Goal: Task Accomplishment & Management: Manage account settings

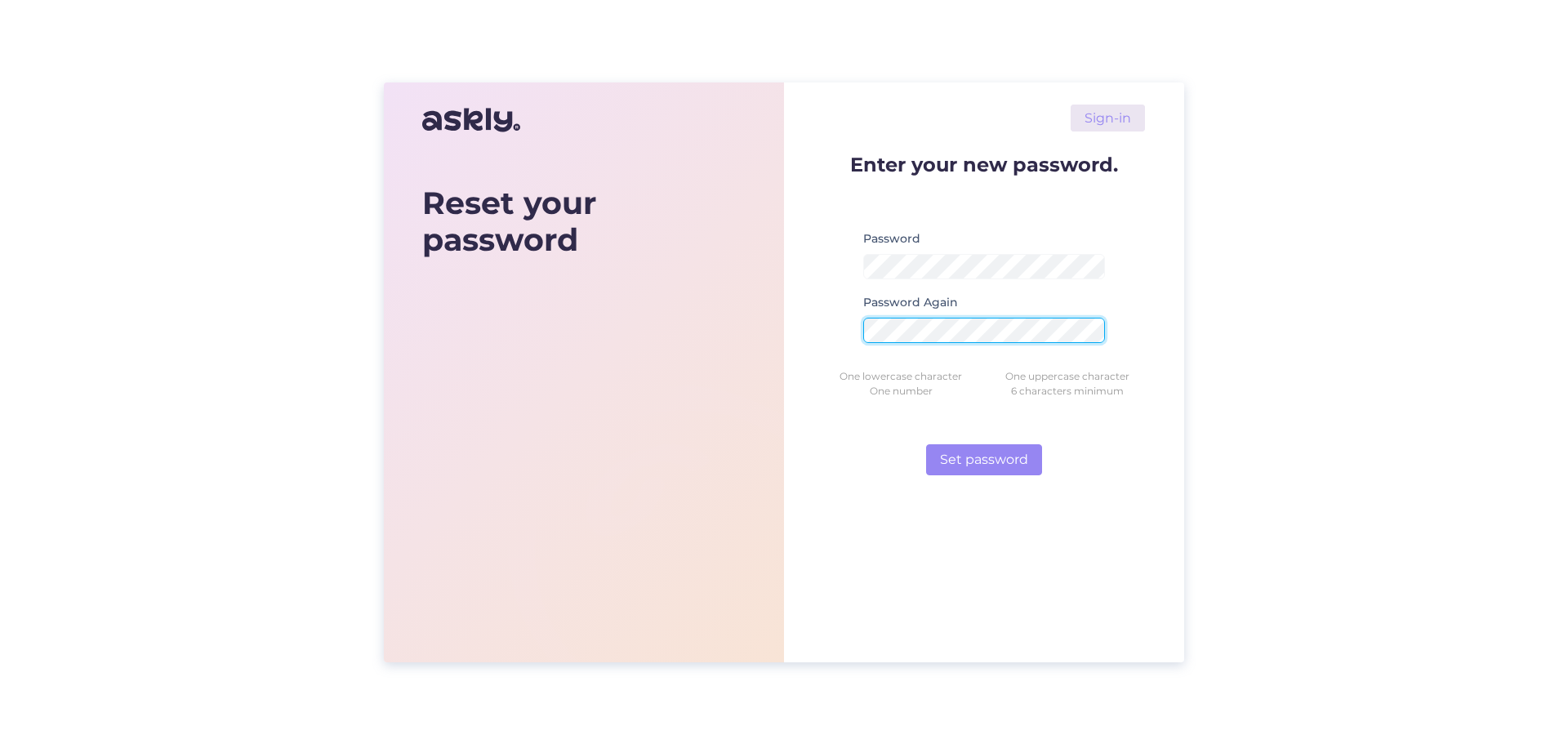
click at [926, 445] on button "Set password" at bounding box center [984, 460] width 116 height 31
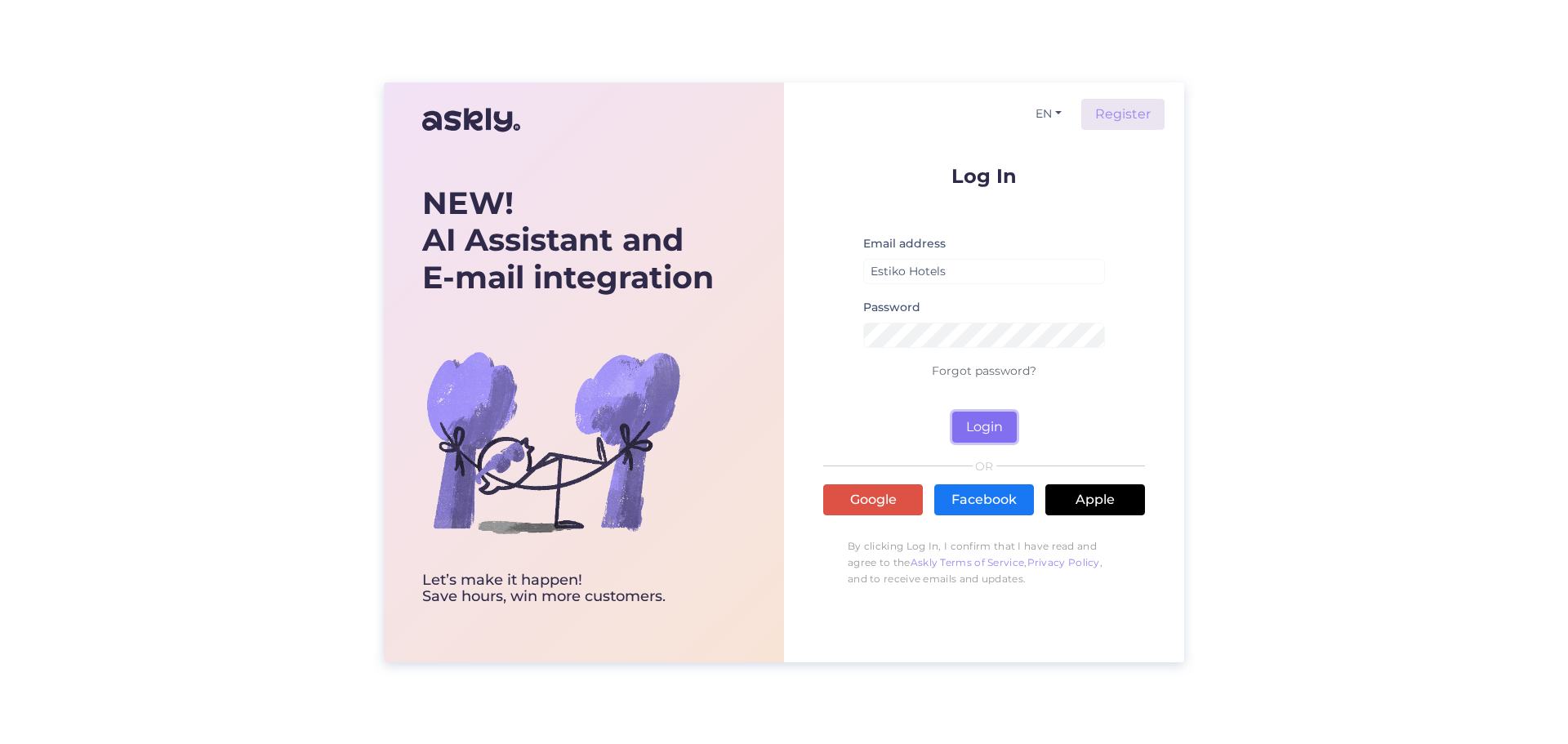
click at [980, 434] on button "Login" at bounding box center [984, 427] width 64 height 31
click at [967, 277] on input "Estiko Hotels" at bounding box center [983, 272] width 241 height 26
type input "[DOMAIN_NAME][EMAIL_ADDRESS][DOMAIN_NAME]"
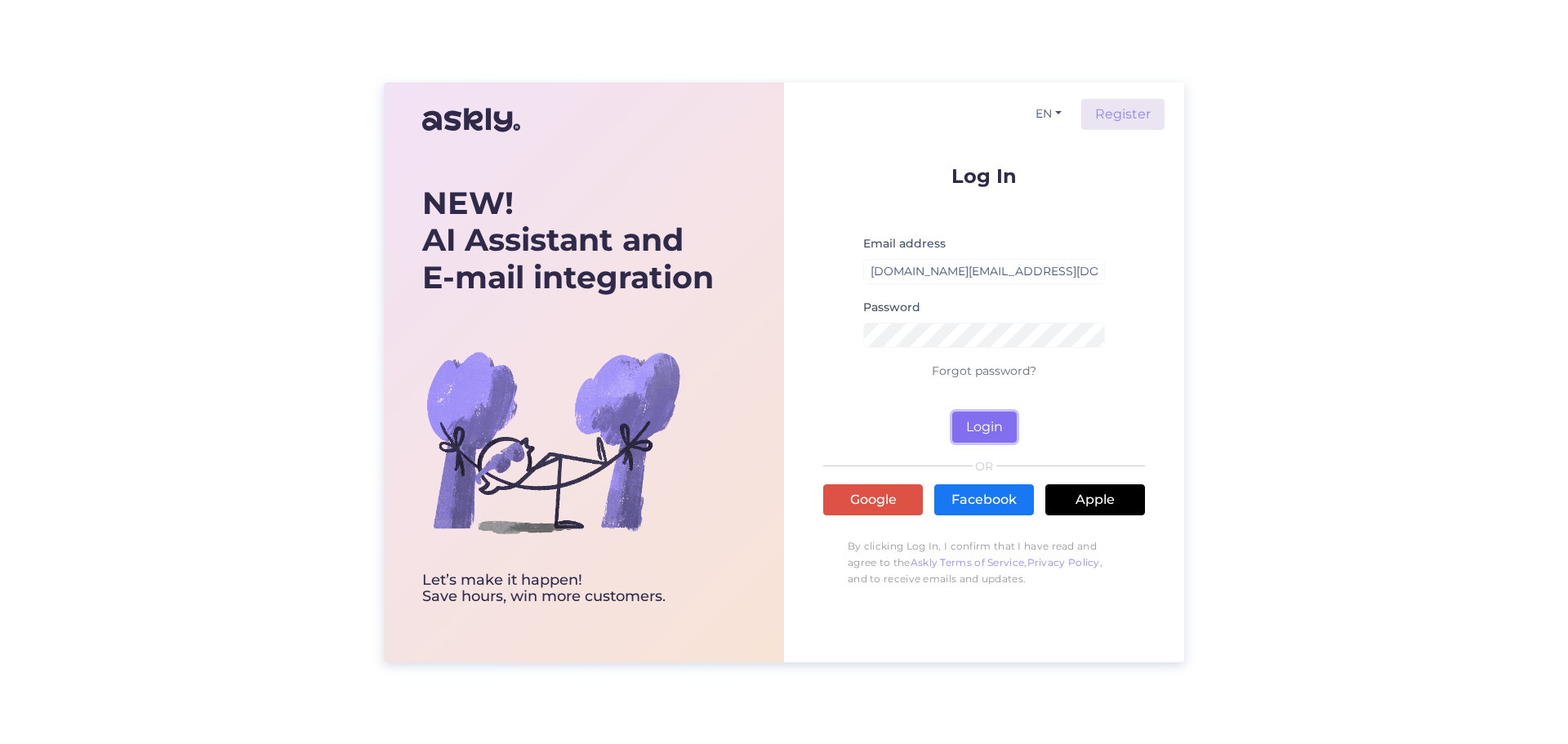
click at [982, 413] on button "Login" at bounding box center [984, 427] width 64 height 31
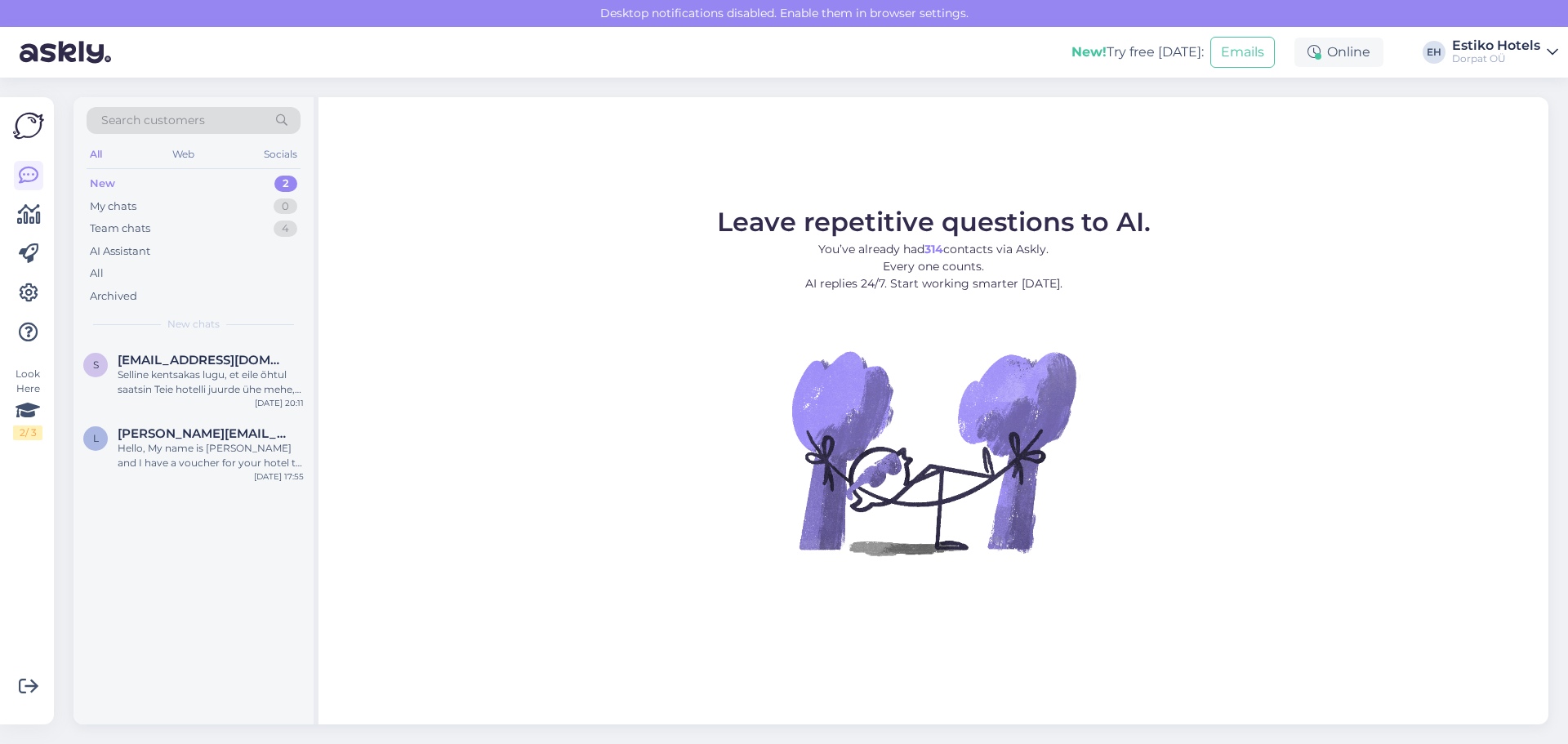
click at [1521, 58] on div "Dorpat OÜ" at bounding box center [1496, 59] width 88 height 13
click at [21, 413] on icon at bounding box center [28, 411] width 25 height 29
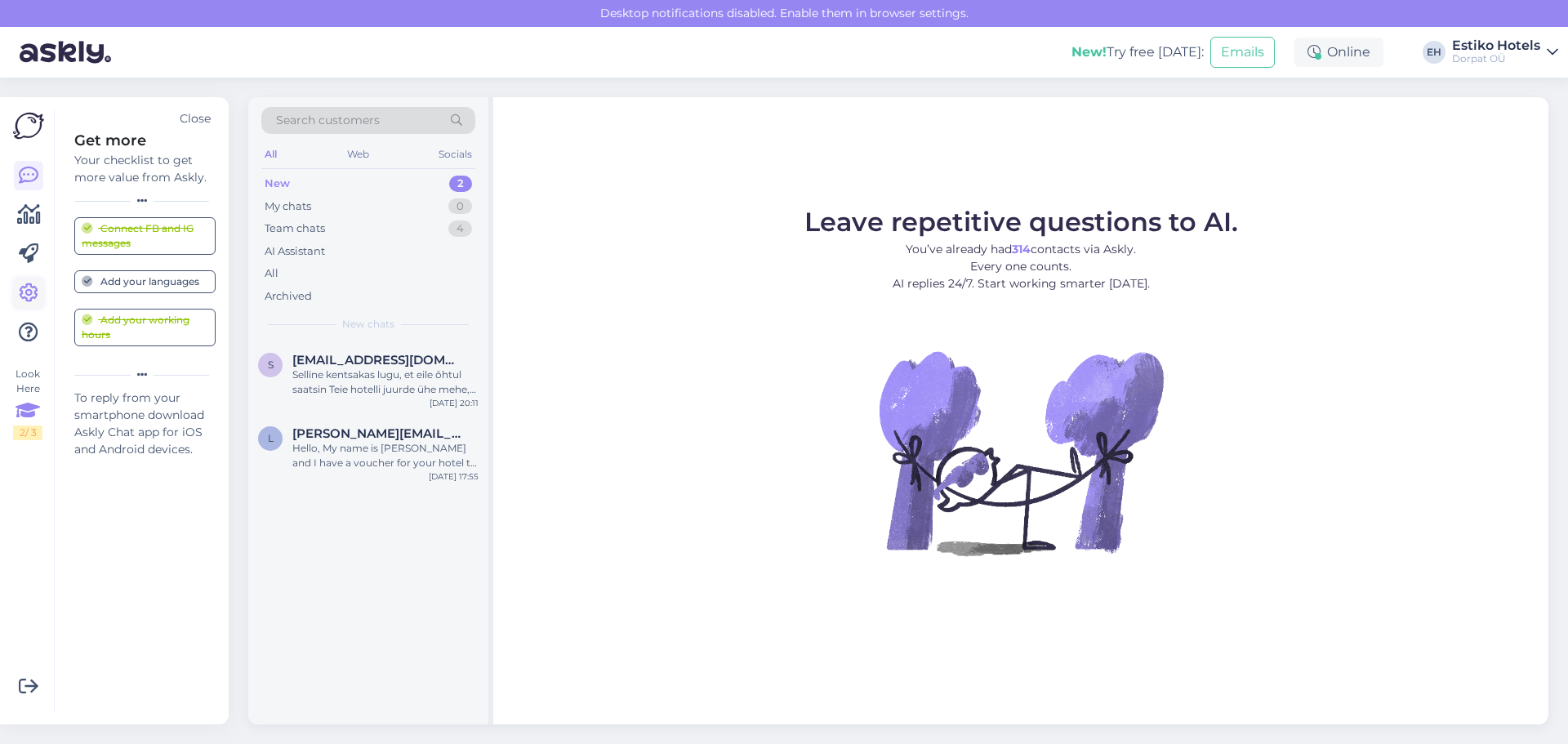
click at [30, 302] on icon at bounding box center [28, 293] width 19 height 19
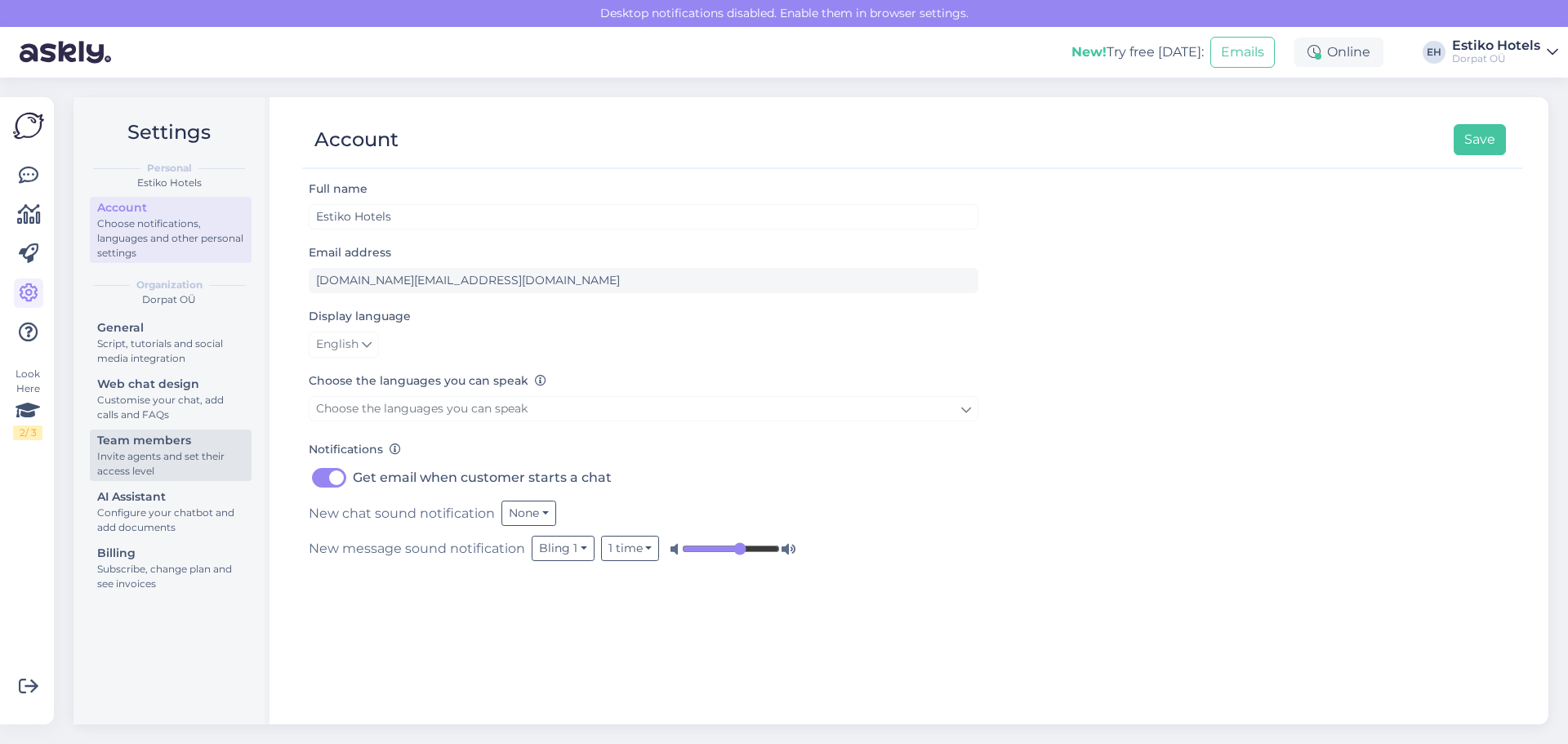
click at [193, 452] on div "Invite agents and set their access level" at bounding box center [171, 464] width 147 height 29
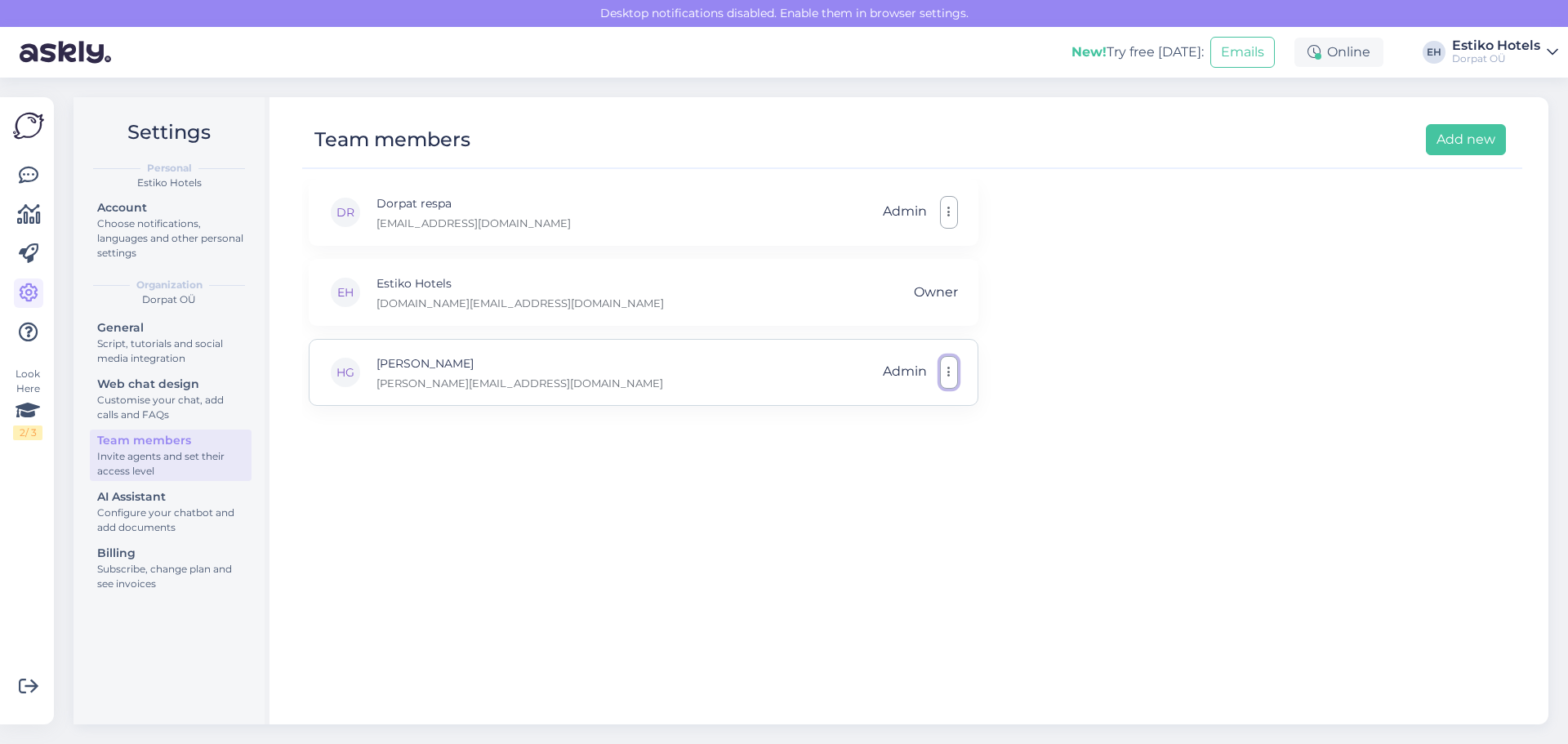
click at [950, 370] on icon "button" at bounding box center [949, 373] width 4 height 13
click at [870, 445] on link "Remove" at bounding box center [877, 452] width 163 height 40
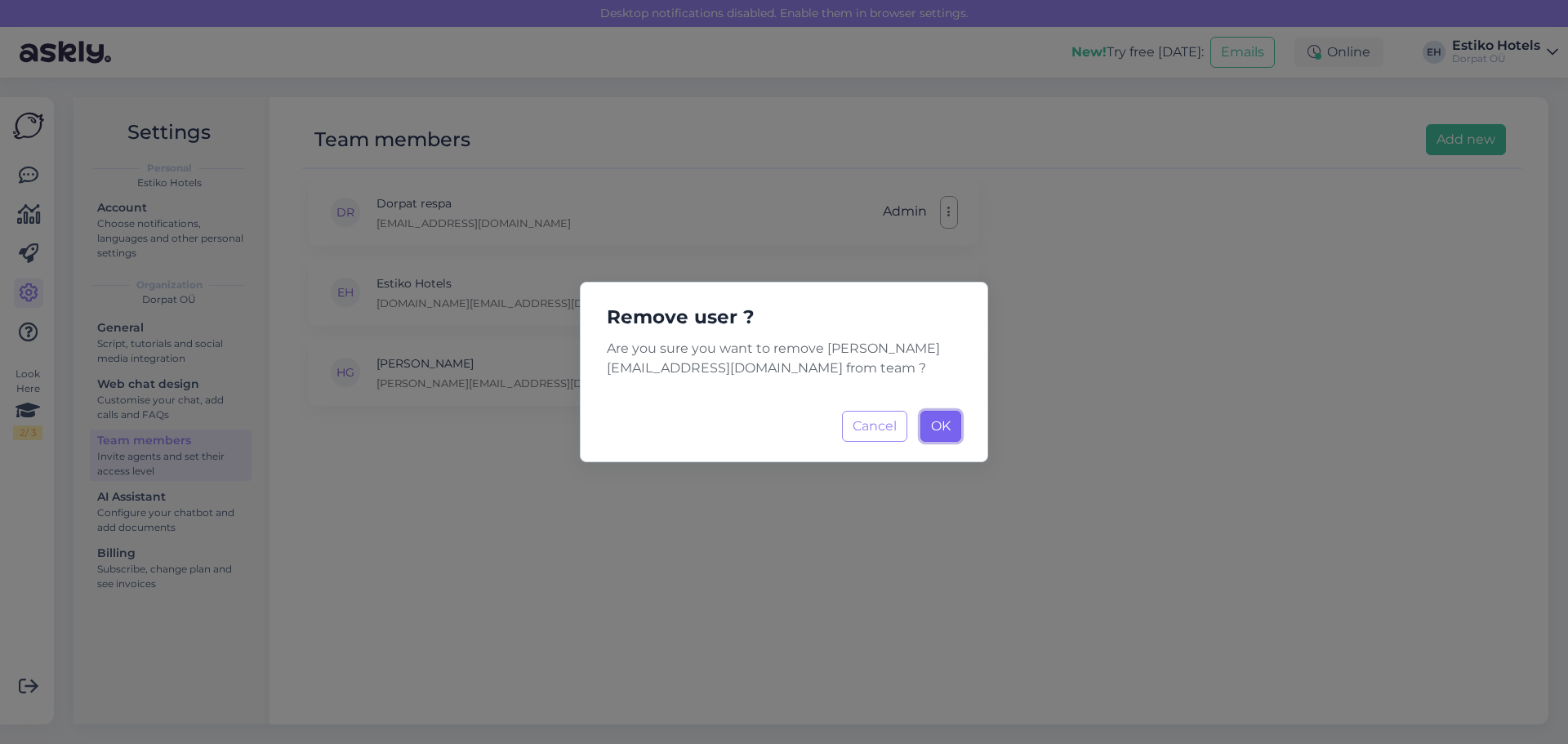
click at [951, 433] on button "OK Loading..." at bounding box center [941, 426] width 40 height 31
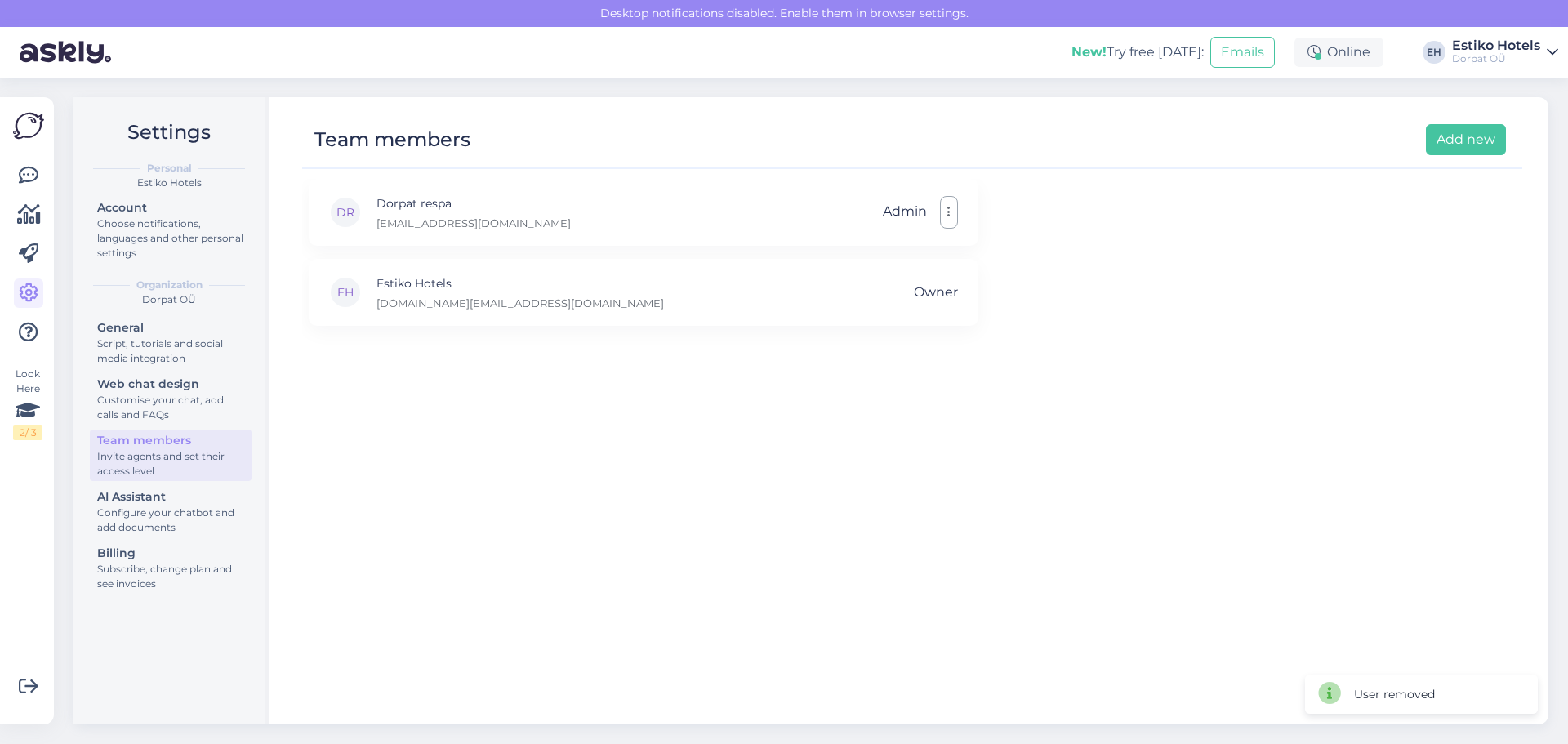
click at [1539, 62] on div "Dorpat OÜ" at bounding box center [1496, 59] width 88 height 13
click at [1526, 122] on button "Open" at bounding box center [1522, 127] width 46 height 26
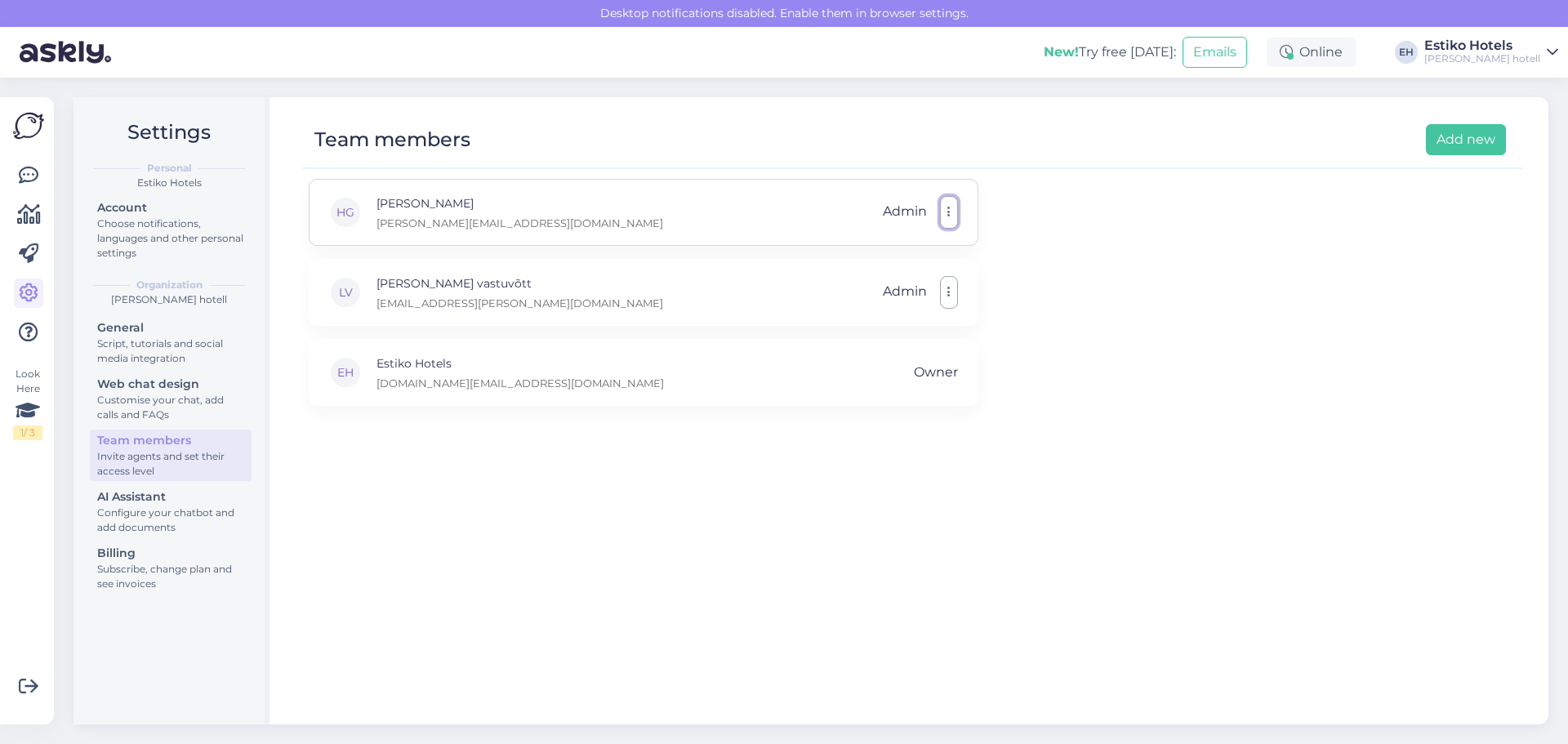
click at [951, 219] on button "button" at bounding box center [949, 213] width 18 height 33
click at [874, 296] on link "Remove" at bounding box center [877, 291] width 163 height 40
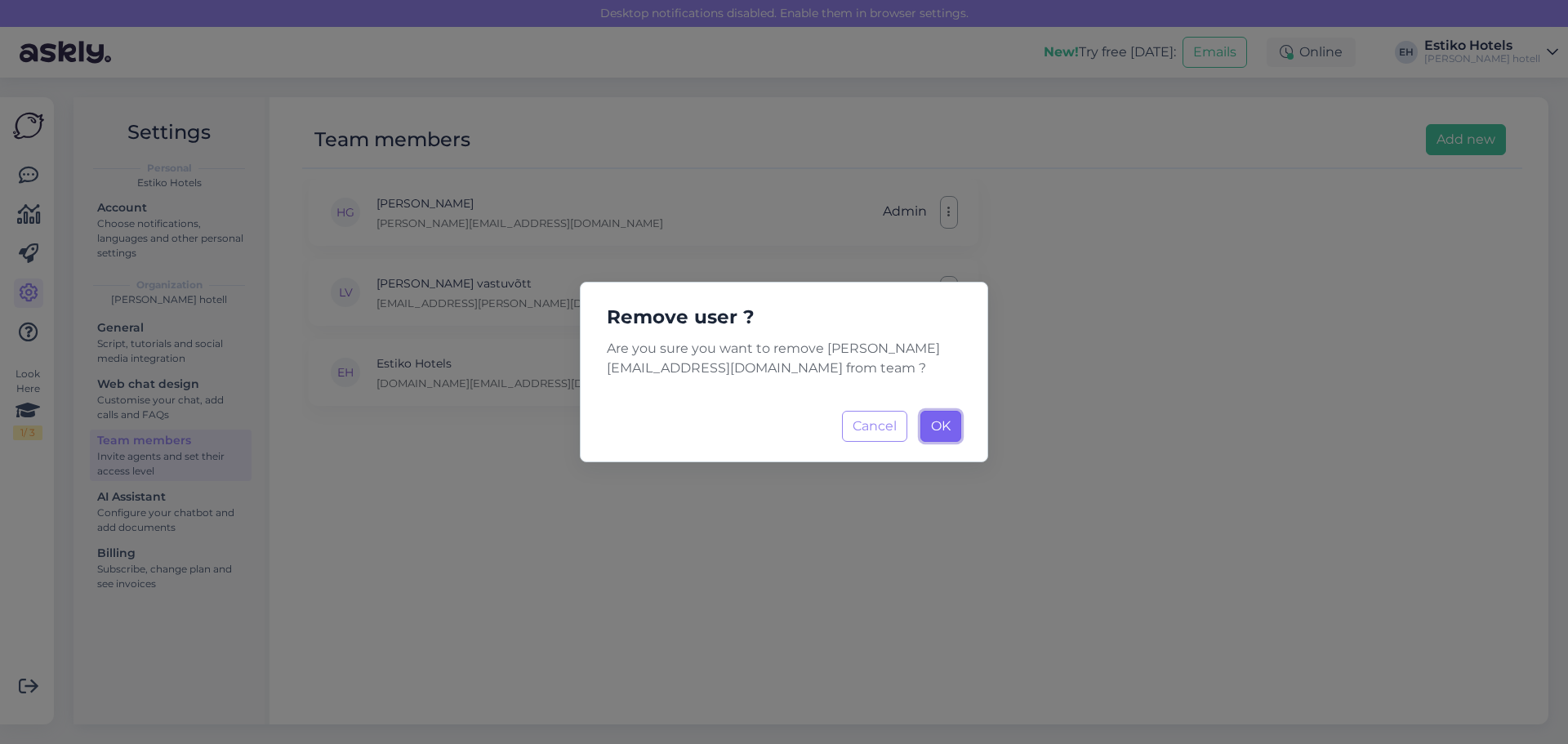
click at [929, 424] on button "OK Loading..." at bounding box center [941, 426] width 40 height 31
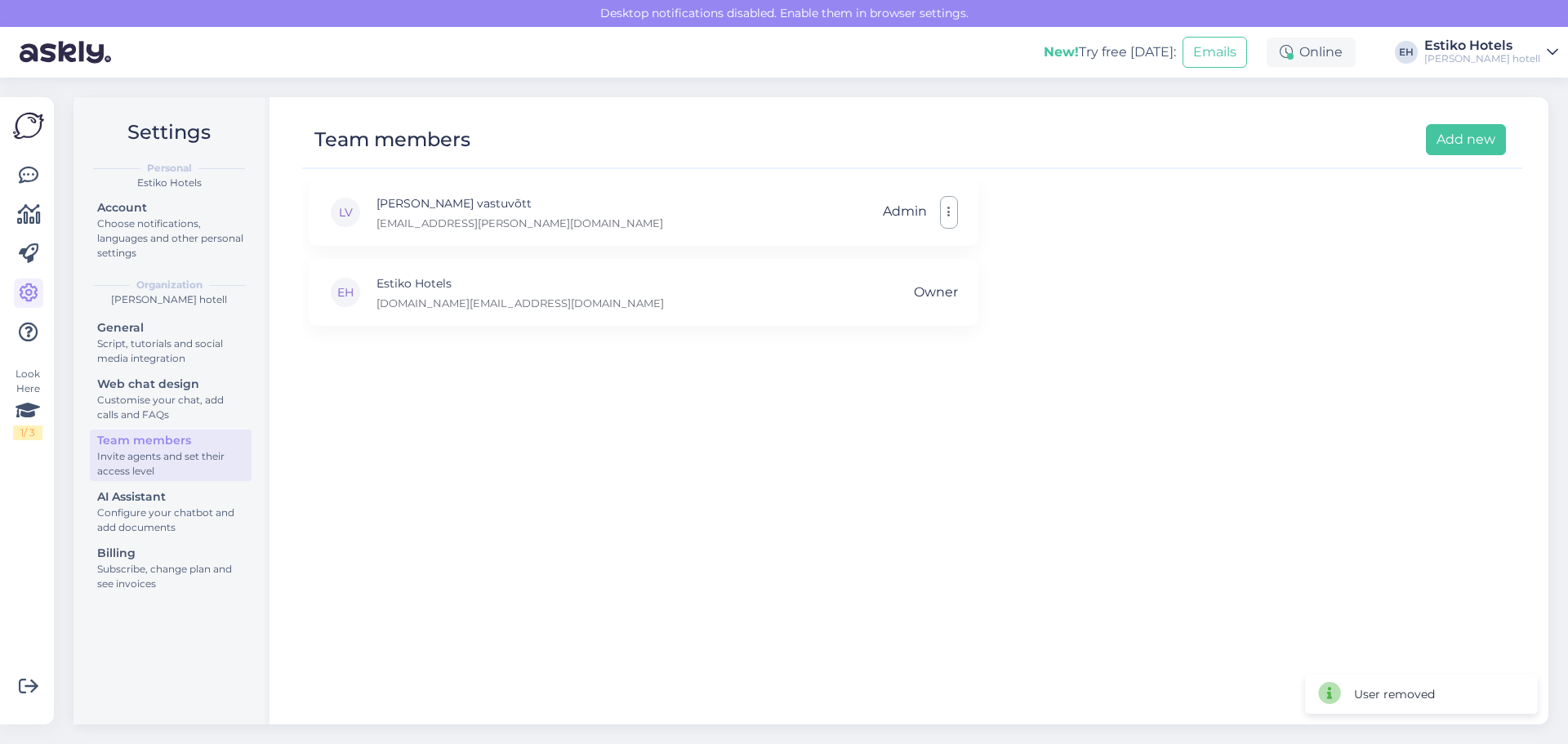
click at [33, 138] on img at bounding box center [28, 126] width 31 height 31
